Goal: Task Accomplishment & Management: Manage account settings

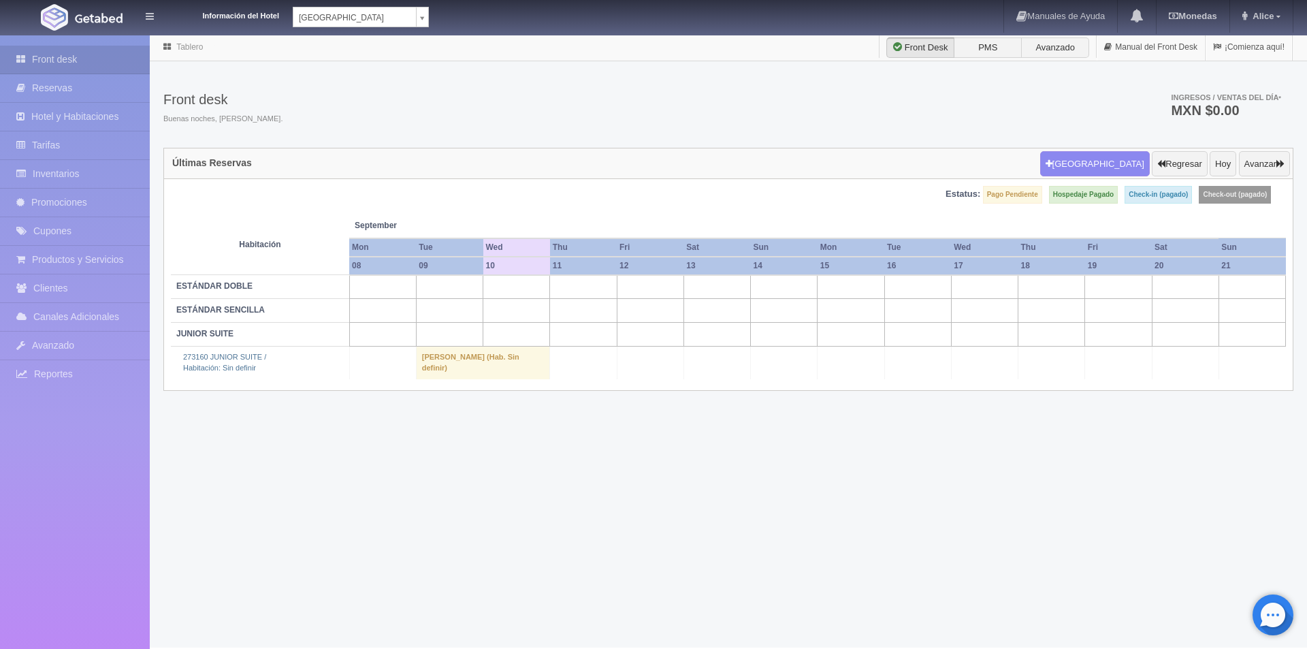
click at [460, 361] on td "[PERSON_NAME] (Hab. Sin definir)" at bounding box center [483, 363] width 134 height 33
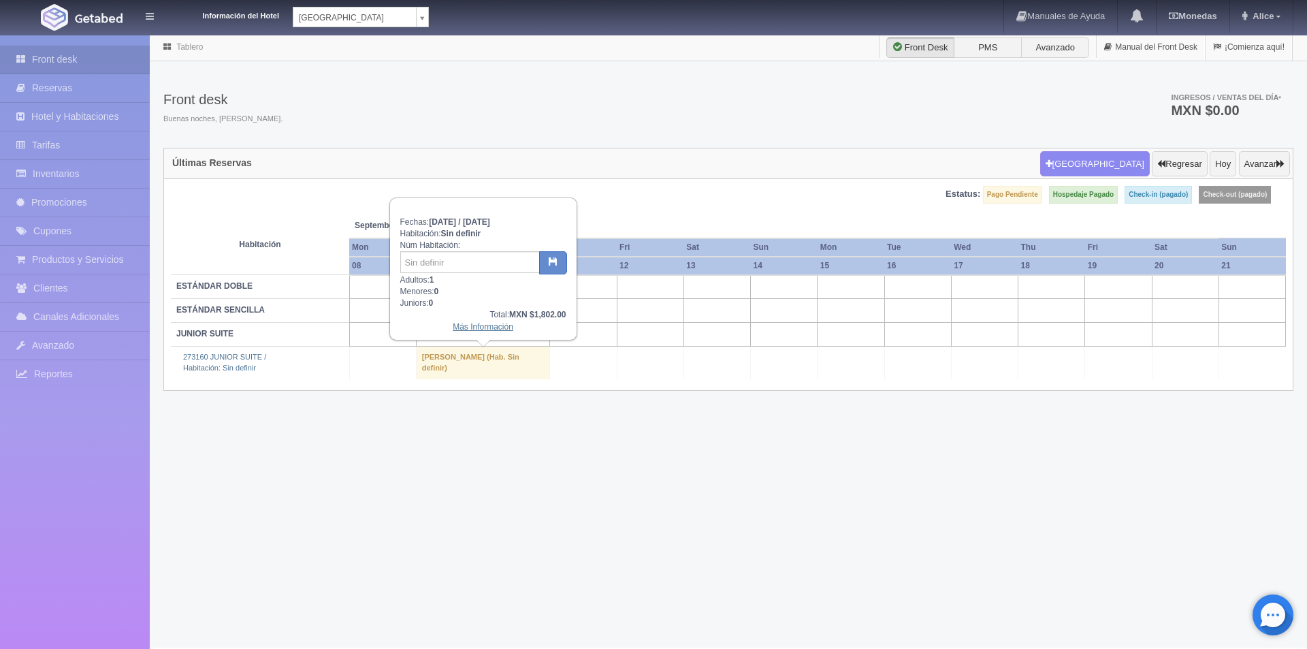
click at [499, 327] on link "Más Información" at bounding box center [483, 327] width 61 height 10
